Goal: Information Seeking & Learning: Find specific fact

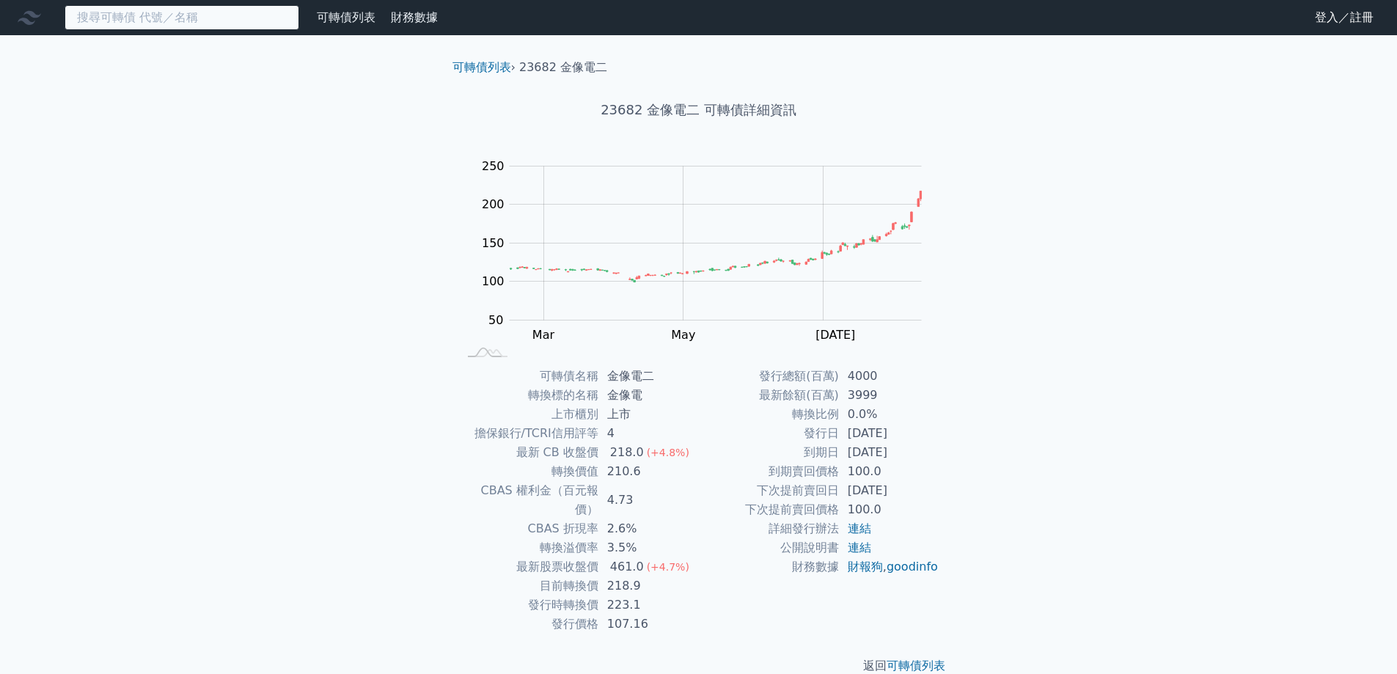
click at [141, 18] on input at bounding box center [182, 17] width 235 height 25
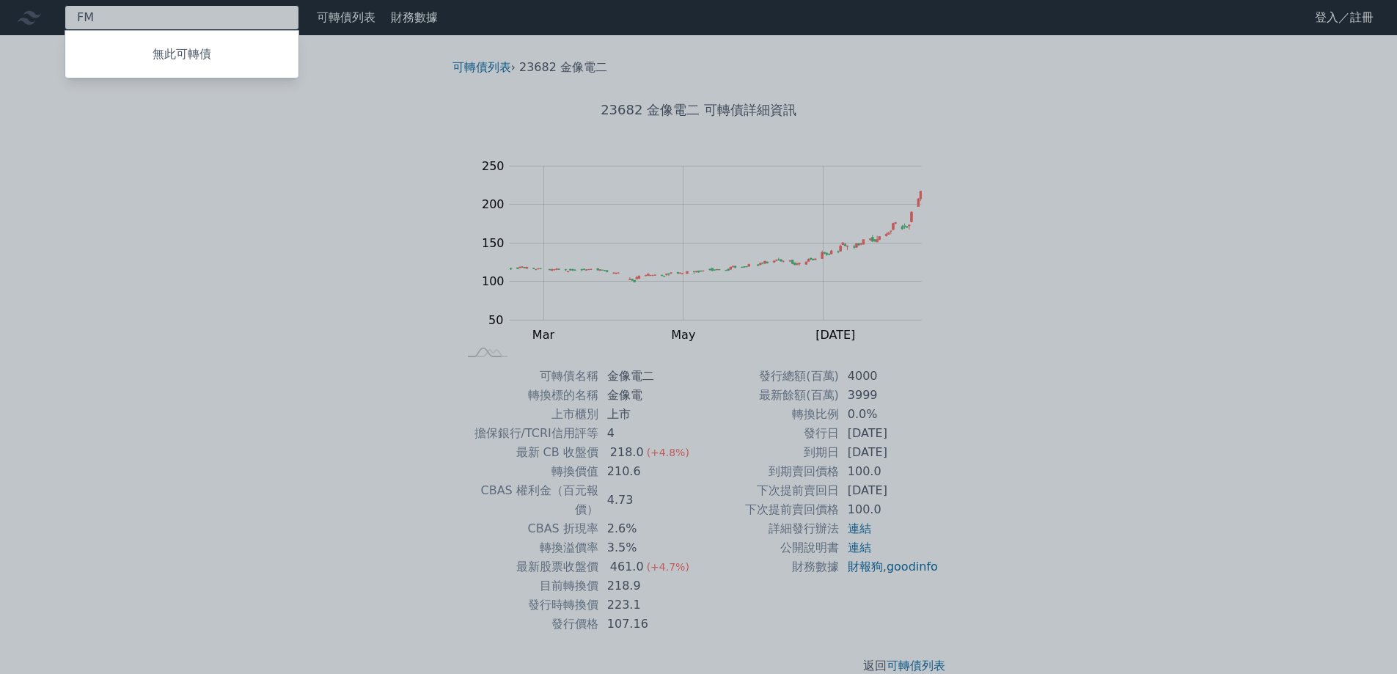
type input "F"
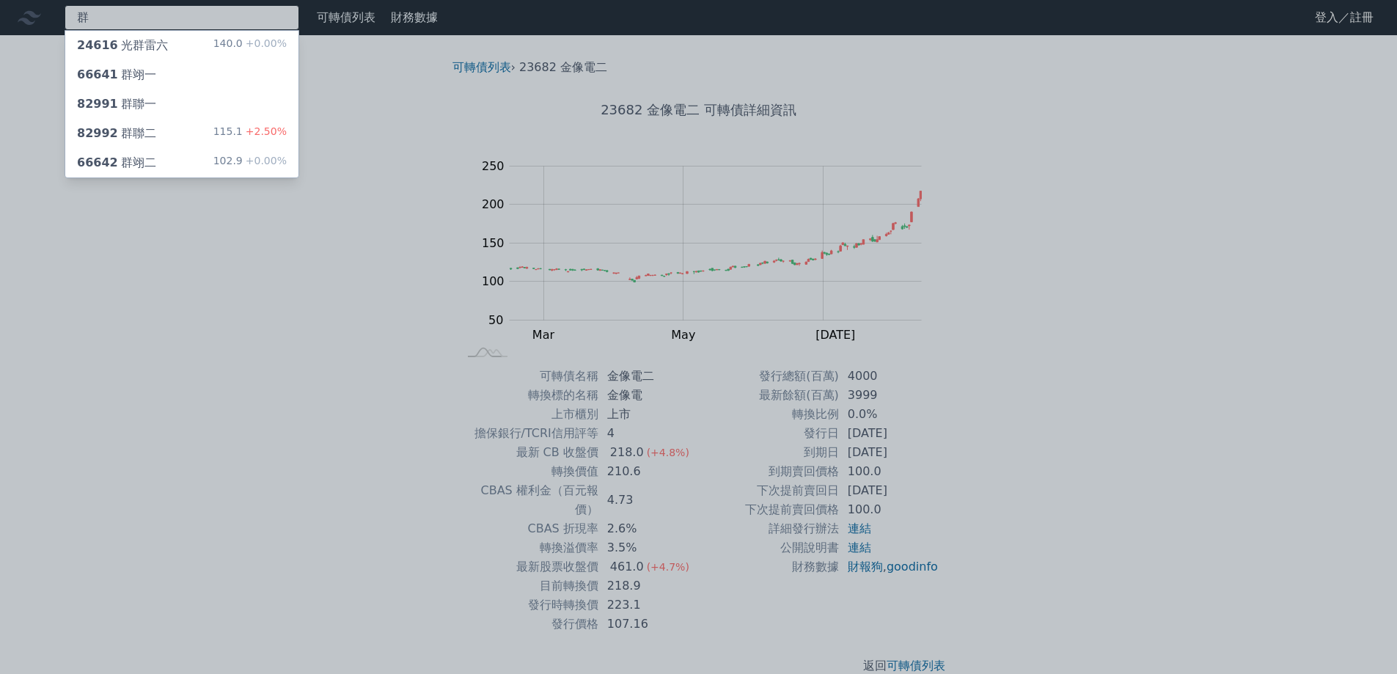
type input "群"
click at [134, 136] on div "群 24616 光群雷六 140.0 +0.00% 66641 群翊一 82991 群聯一 82992 群聯二 115.1 +2.50% 66642 群翊二 …" at bounding box center [698, 349] width 1397 height 698
click at [134, 136] on div "82992 群聯二" at bounding box center [116, 134] width 79 height 18
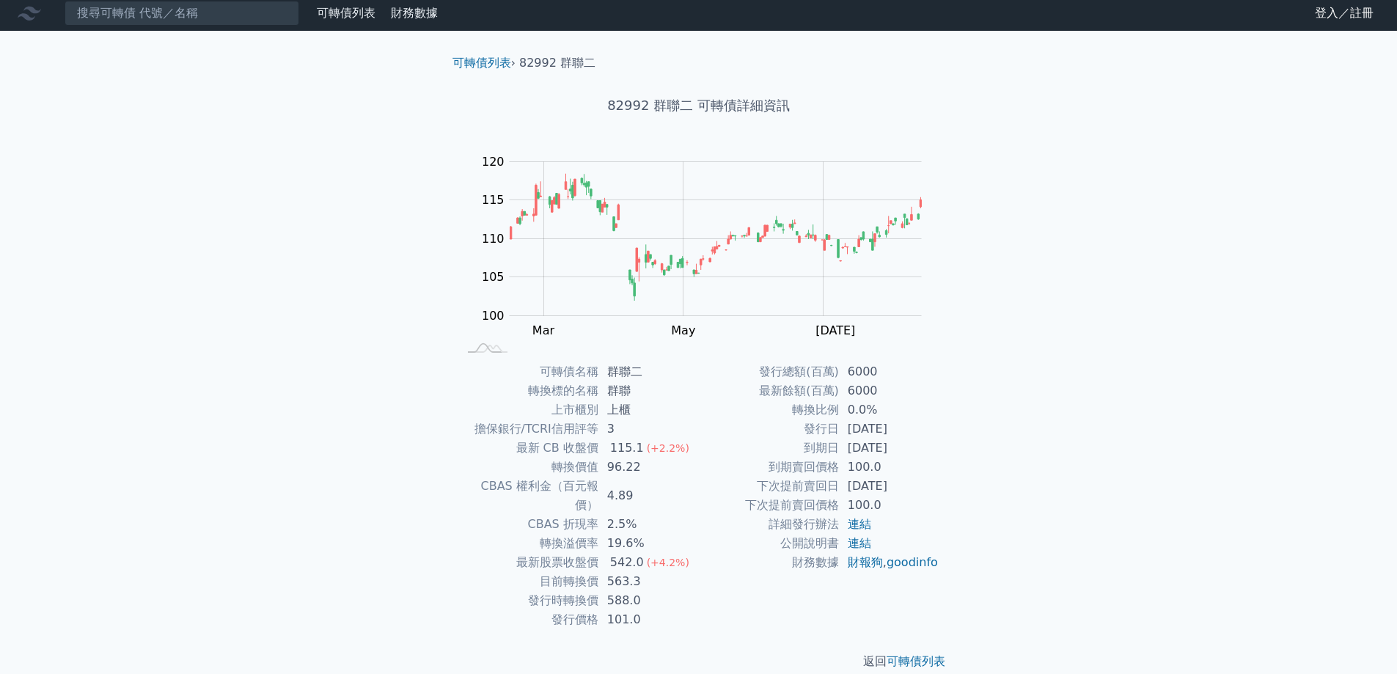
scroll to position [5, 0]
click at [111, 9] on input at bounding box center [182, 12] width 235 height 25
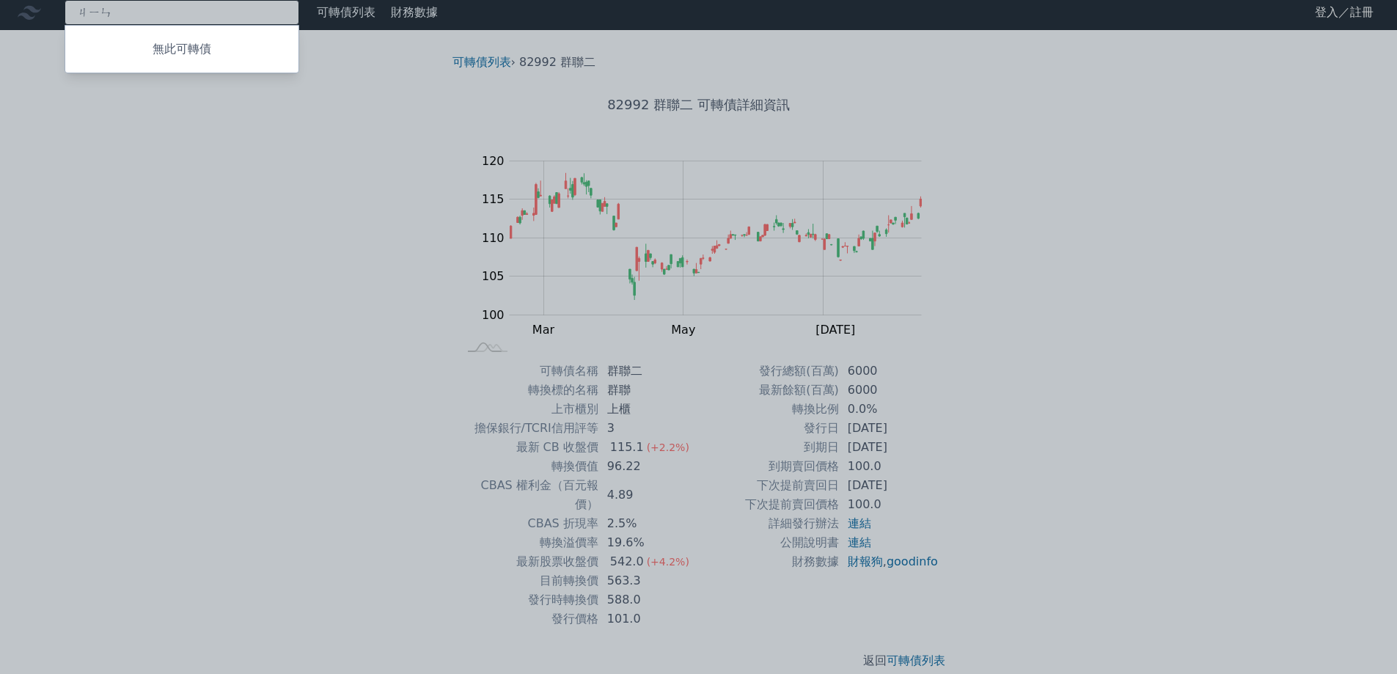
type input "金"
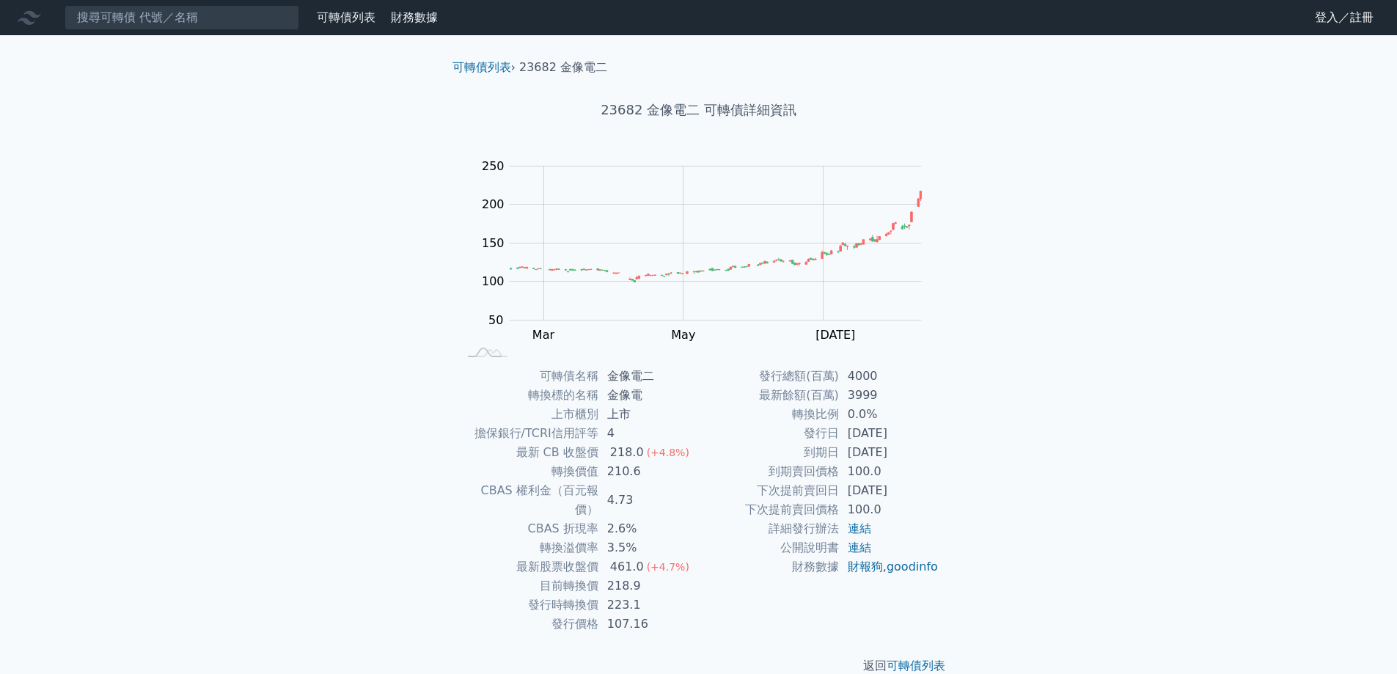
click at [75, 179] on div "可轉債列表 財務數據 可轉債列表 財務數據 登入／註冊 登入／註冊 可轉債列表 › 23682 金像電二 23682 金像電二 可轉債詳細資訊 Zoom Ou…" at bounding box center [698, 349] width 1397 height 698
click at [106, 13] on input at bounding box center [182, 17] width 235 height 25
click at [162, 23] on input at bounding box center [182, 17] width 235 height 25
click at [161, 22] on input at bounding box center [182, 17] width 235 height 25
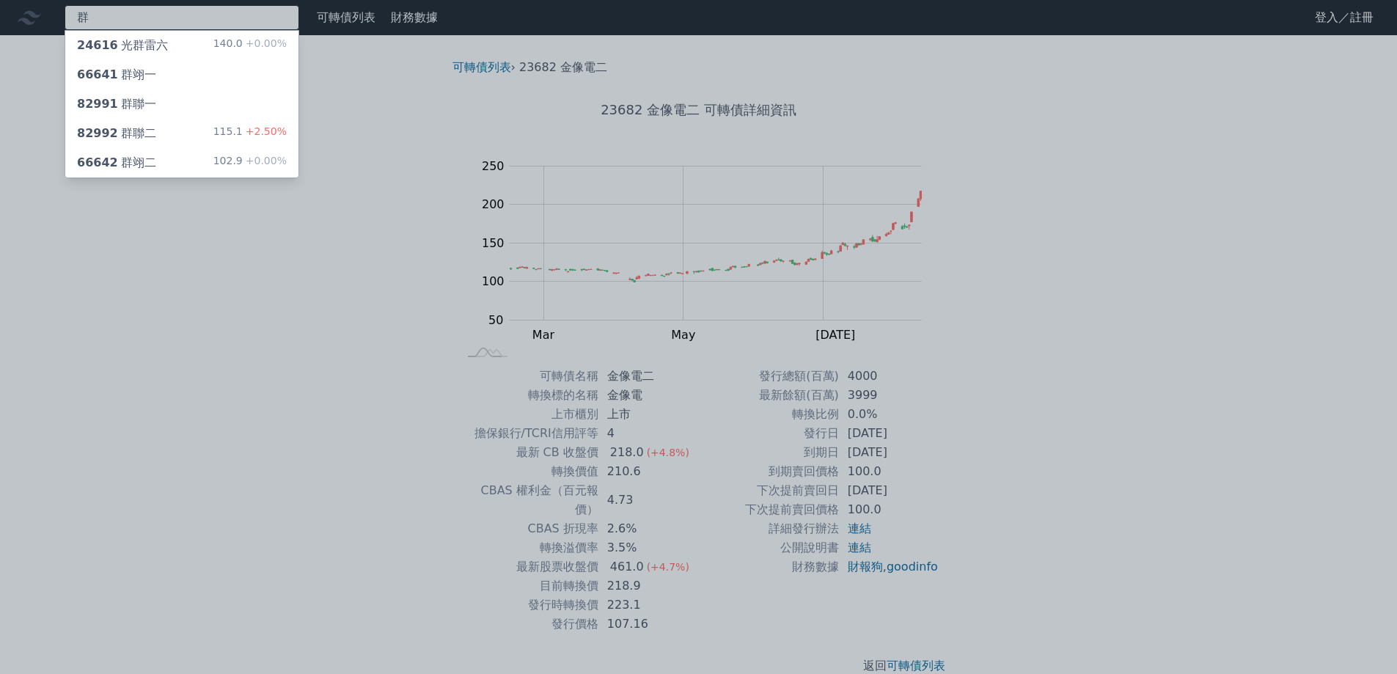
type input "群"
click at [118, 131] on div "群 24616 光群雷六 140.0 +0.00% 66641 群翊一 82991 群聯一 82992 群聯二 115.1 +2.50% 66642 群翊二 …" at bounding box center [698, 349] width 1397 height 698
click at [131, 133] on div "82992 群聯二" at bounding box center [116, 134] width 79 height 18
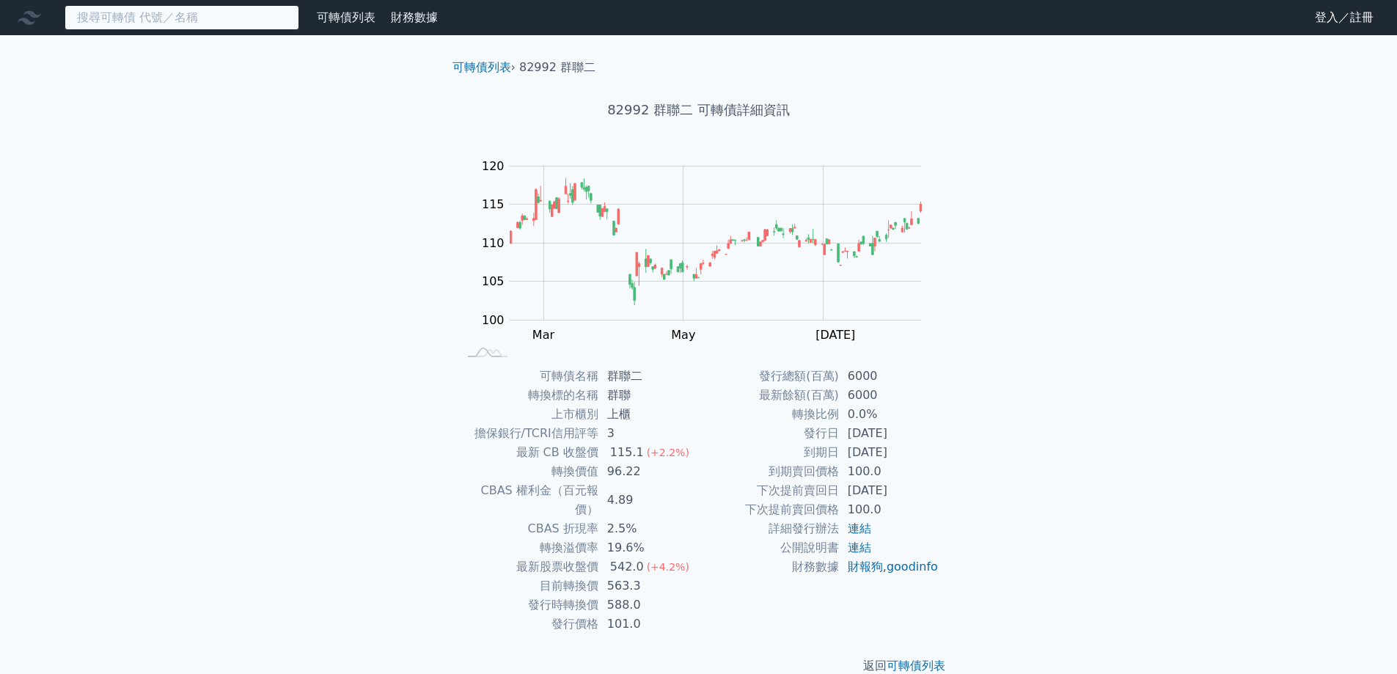
click at [181, 24] on input at bounding box center [182, 17] width 235 height 25
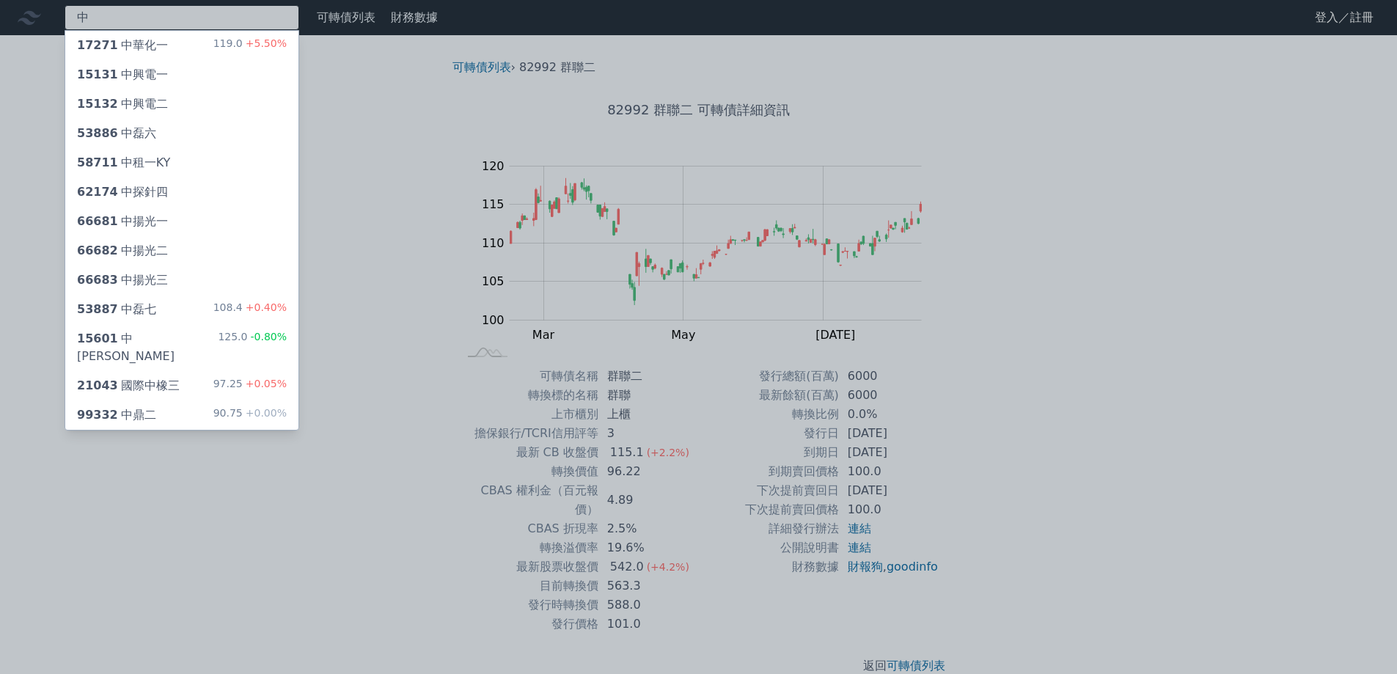
type input "中"
click at [136, 316] on div "中 17271 中華化一 119.0 +5.50% 15131 中興電一 15132 中興電二 53886 中磊六 58711 中租一KY 62174 中探針…" at bounding box center [698, 349] width 1397 height 698
click at [137, 314] on div "53887 中磊七" at bounding box center [116, 310] width 79 height 18
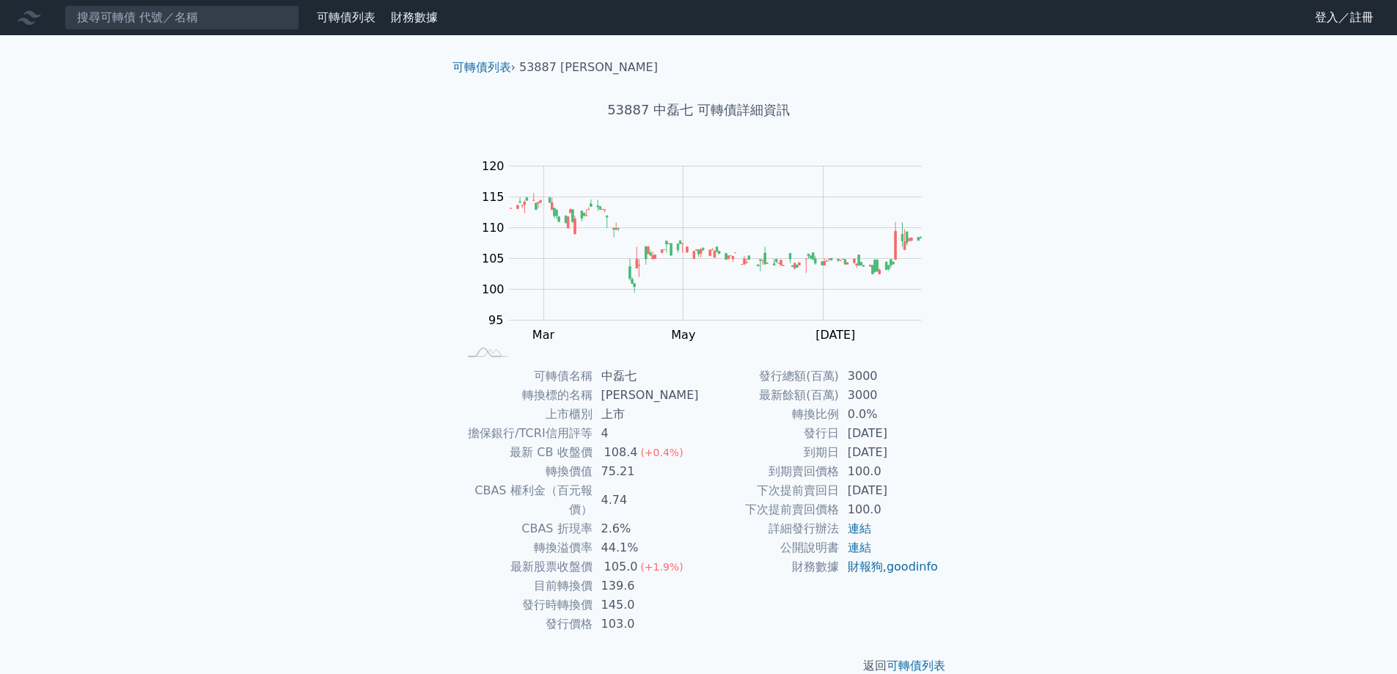
click at [275, 214] on div "可轉債列表 財務數據 可轉債列表 財務數據 登入／註冊 登入／註冊 可轉債列表 › 53887 中磊七 53887 中磊七 可轉債詳細資訊 Zoom Out …" at bounding box center [698, 349] width 1397 height 698
click at [193, 191] on div "可轉債列表 財務數據 可轉債列表 財務數據 登入／註冊 登入／註冊 可轉債列表 › 53887 中磊七 53887 中磊七 可轉債詳細資訊 Zoom Out …" at bounding box center [698, 349] width 1397 height 698
click at [127, 21] on input at bounding box center [182, 17] width 235 height 25
click at [379, 369] on div "可轉債列表 財務數據 可轉債列表 財務數據 登入／註冊 登入／註冊 可轉債列表 › 53887 中磊七 53887 中磊七 可轉債詳細資訊 Zoom Out …" at bounding box center [698, 349] width 1397 height 698
